Goal: Browse casually

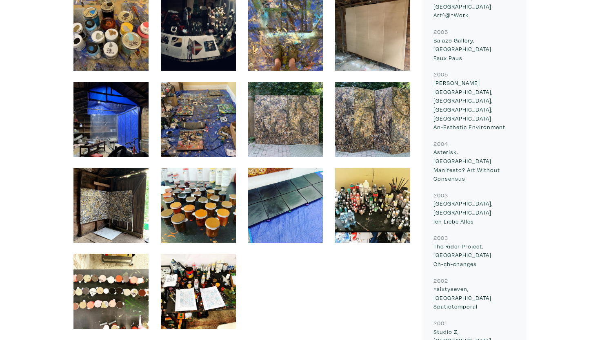
scroll to position [1215, 0]
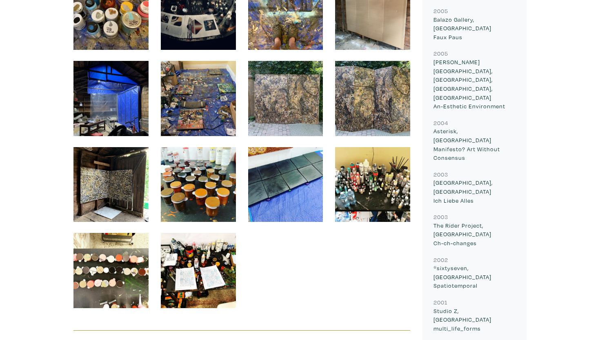
scroll to position [1204, 0]
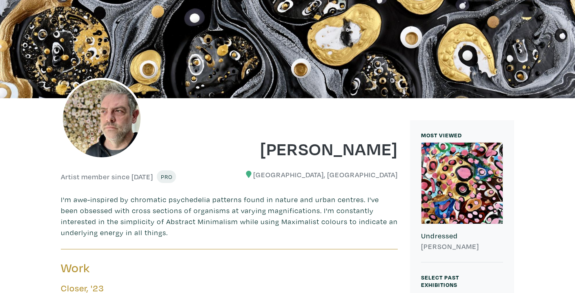
scroll to position [0, 0]
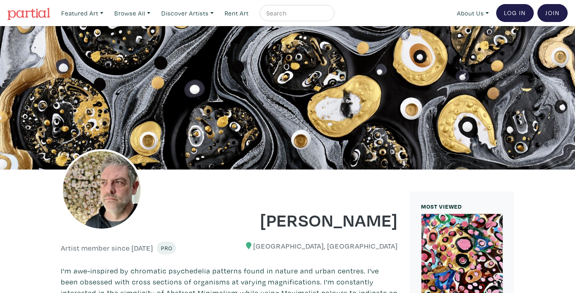
click at [33, 5] on link at bounding box center [28, 13] width 43 height 19
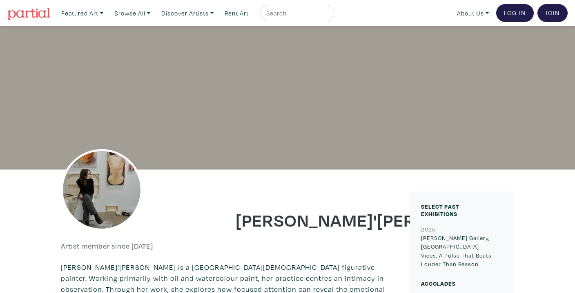
click at [364, 111] on div at bounding box center [287, 98] width 575 height 144
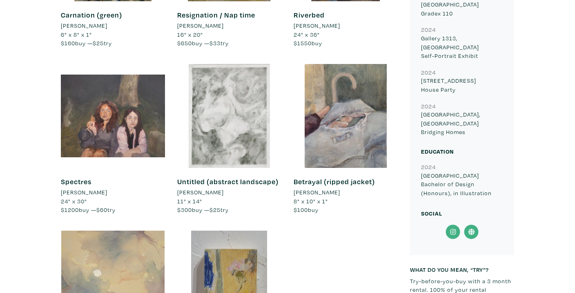
scroll to position [580, 0]
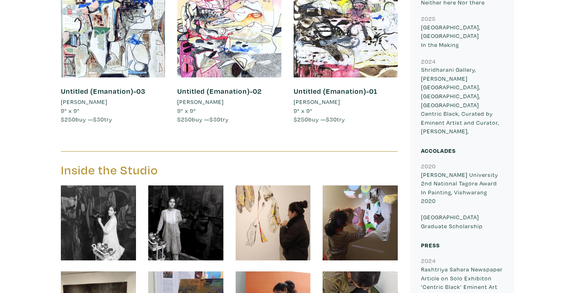
scroll to position [528, 0]
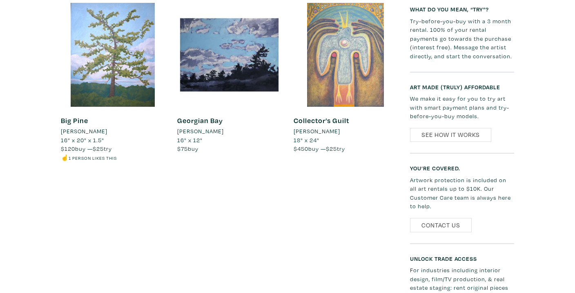
scroll to position [426, 0]
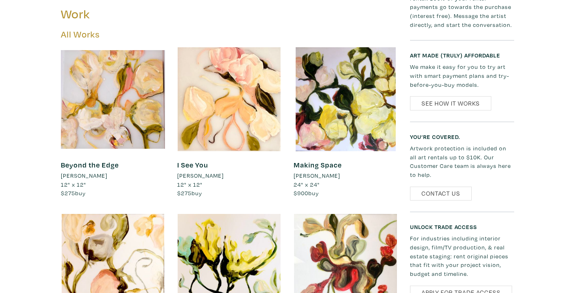
scroll to position [427, 0]
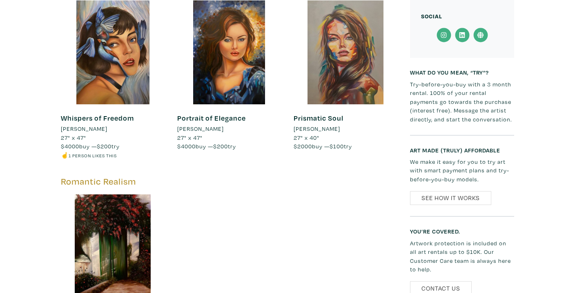
scroll to position [445, 0]
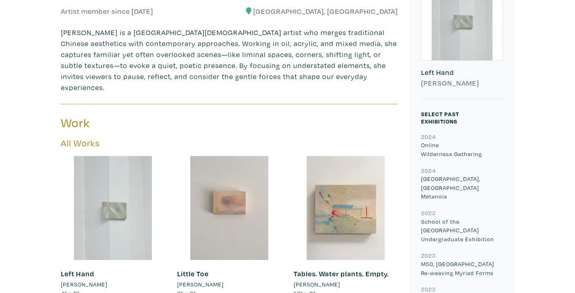
scroll to position [380, 0]
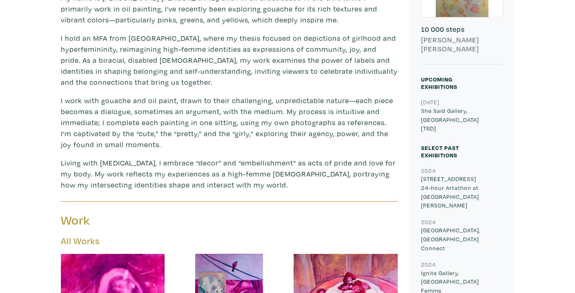
scroll to position [317, 0]
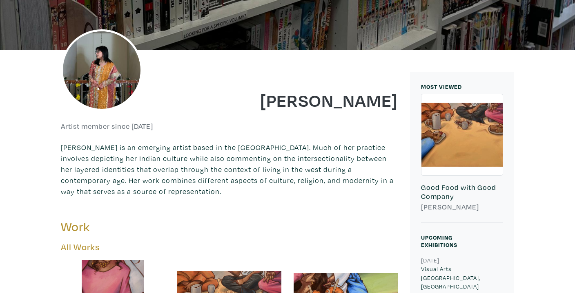
scroll to position [408, 0]
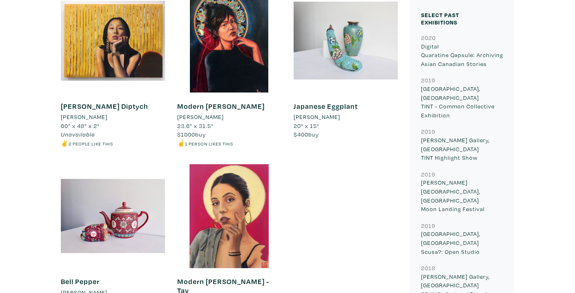
scroll to position [446, 0]
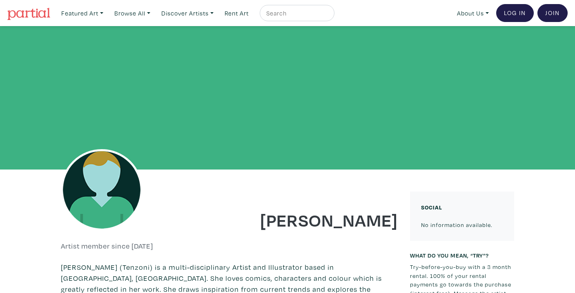
click at [290, 226] on h1 "[PERSON_NAME]" at bounding box center [316, 220] width 162 height 22
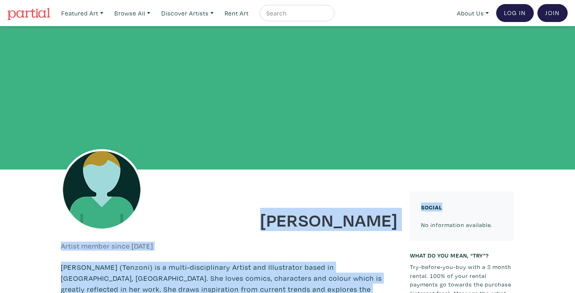
drag, startPoint x: 282, startPoint y: 222, endPoint x: 404, endPoint y: 221, distance: 122.4
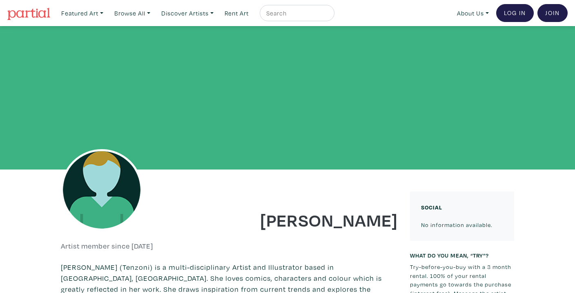
click at [401, 221] on div "[PERSON_NAME]" at bounding box center [316, 214] width 175 height 33
drag, startPoint x: 394, startPoint y: 219, endPoint x: 284, endPoint y: 218, distance: 109.8
click at [284, 218] on h1 "[PERSON_NAME]" at bounding box center [316, 220] width 162 height 22
copy h1 "[PERSON_NAME]"
